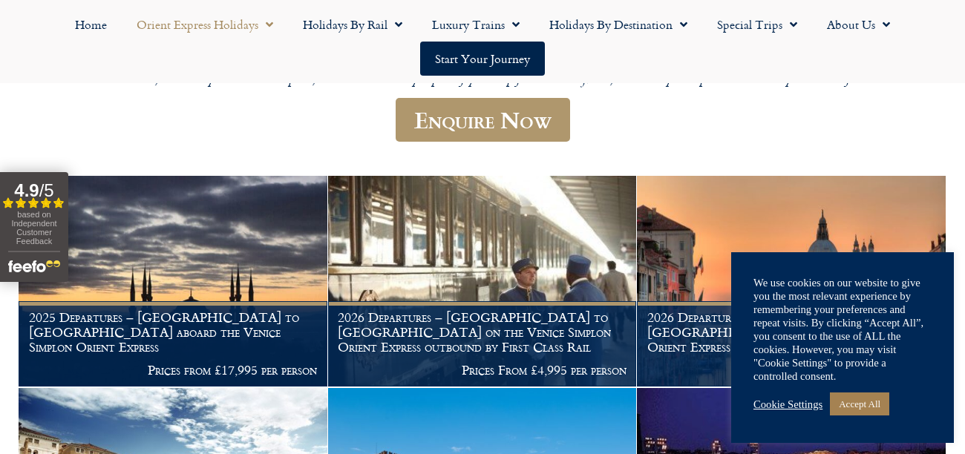
scroll to position [442, 0]
click at [863, 402] on link "Accept All" at bounding box center [859, 404] width 59 height 23
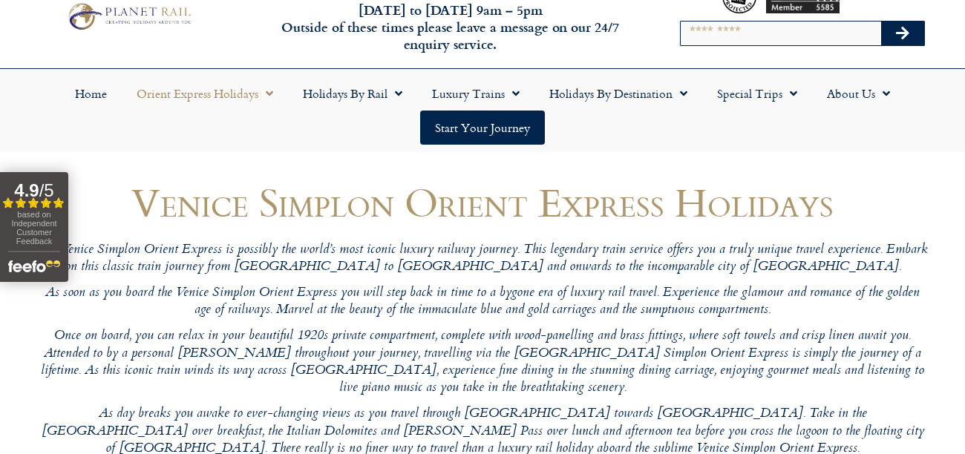
scroll to position [0, 0]
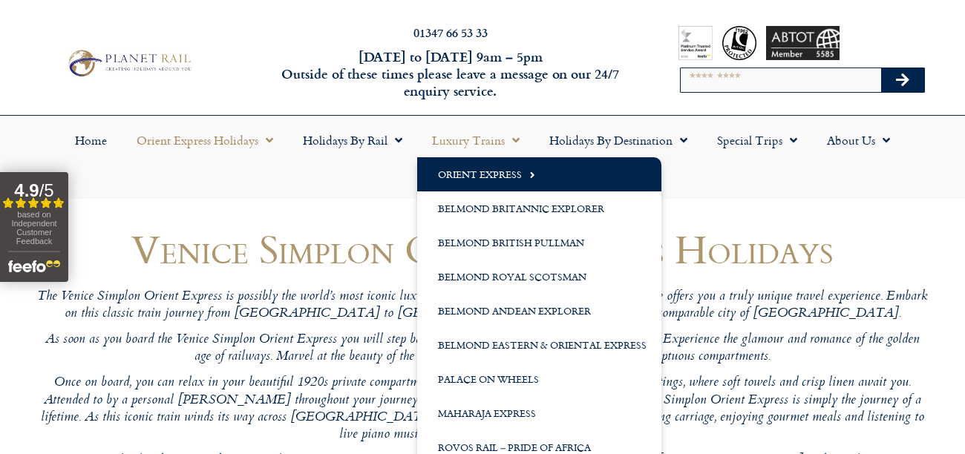
click at [475, 142] on link "Luxury Trains" at bounding box center [475, 140] width 117 height 34
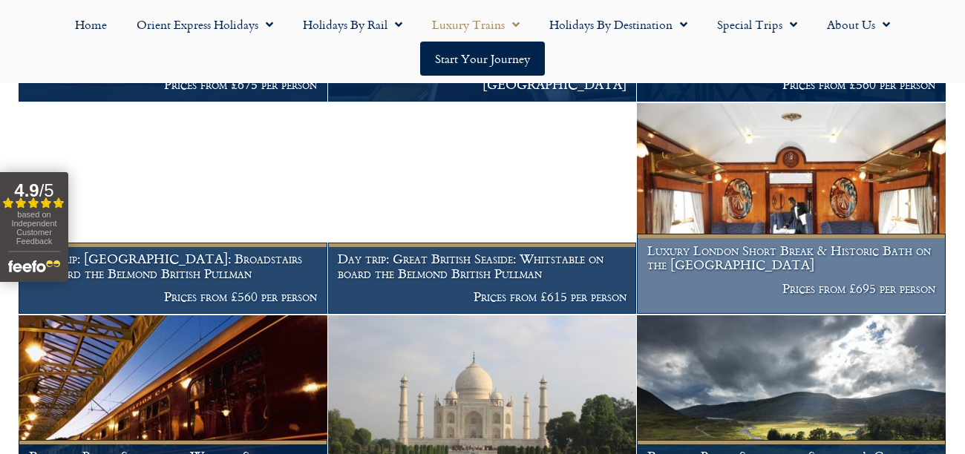
scroll to position [1580, 0]
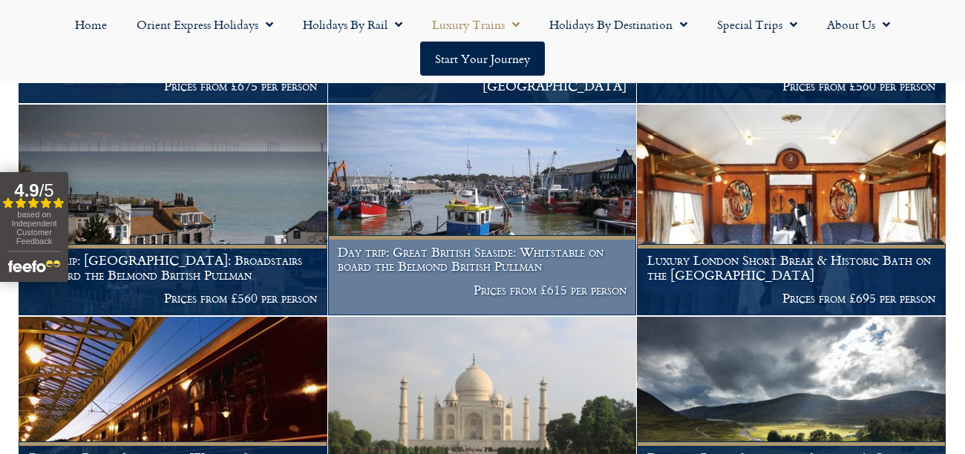
click at [469, 255] on h1 "Day trip: Great British Seaside: Whitstable on board the Belmond British Pullman" at bounding box center [482, 259] width 289 height 29
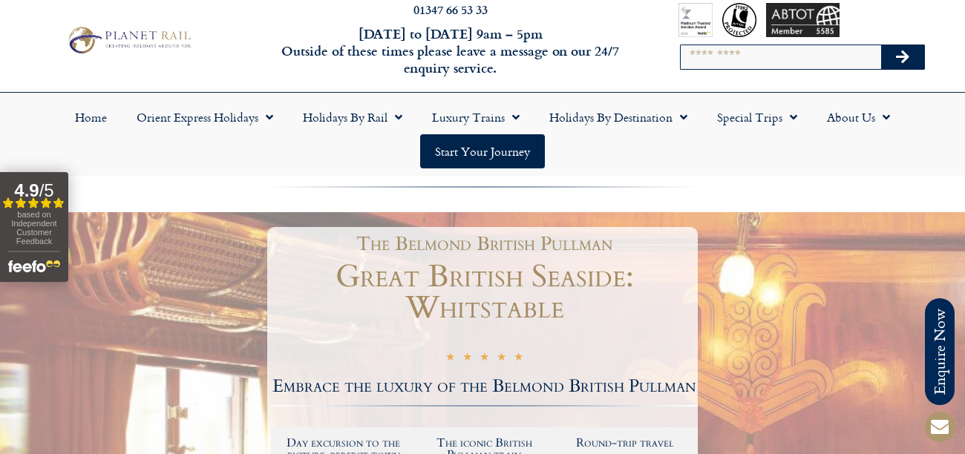
scroll to position [24, 0]
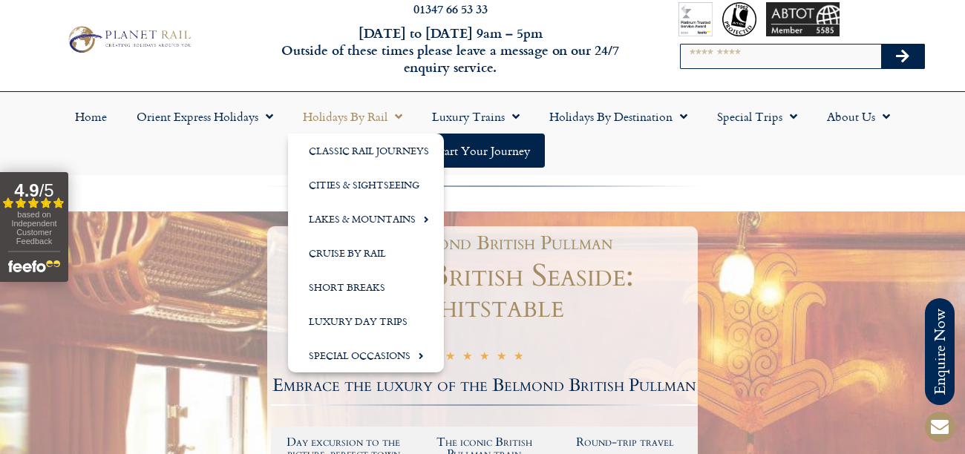
click at [343, 117] on link "Holidays by Rail" at bounding box center [352, 116] width 129 height 34
